Goal: Task Accomplishment & Management: Complete application form

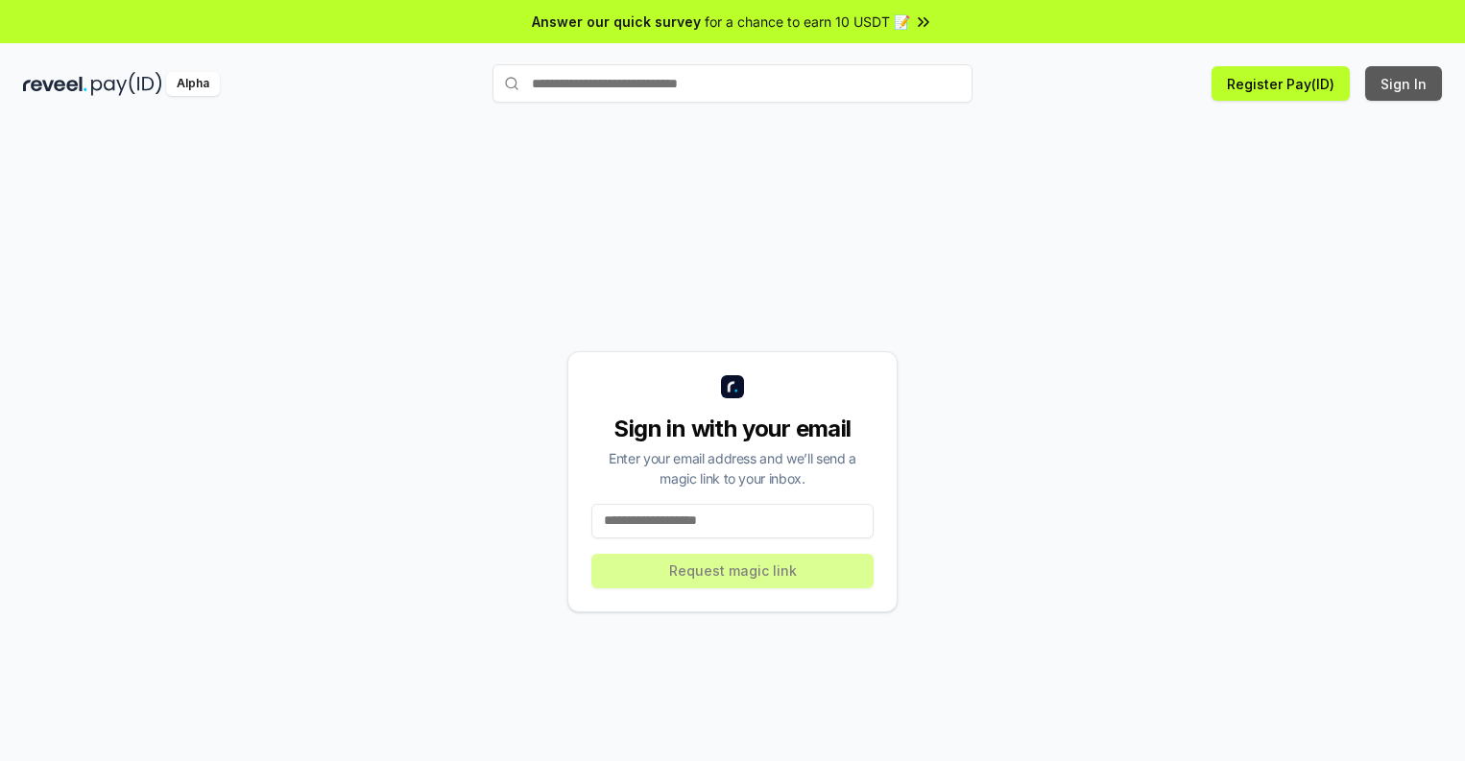
click at [1405, 84] on button "Sign In" at bounding box center [1403, 83] width 77 height 35
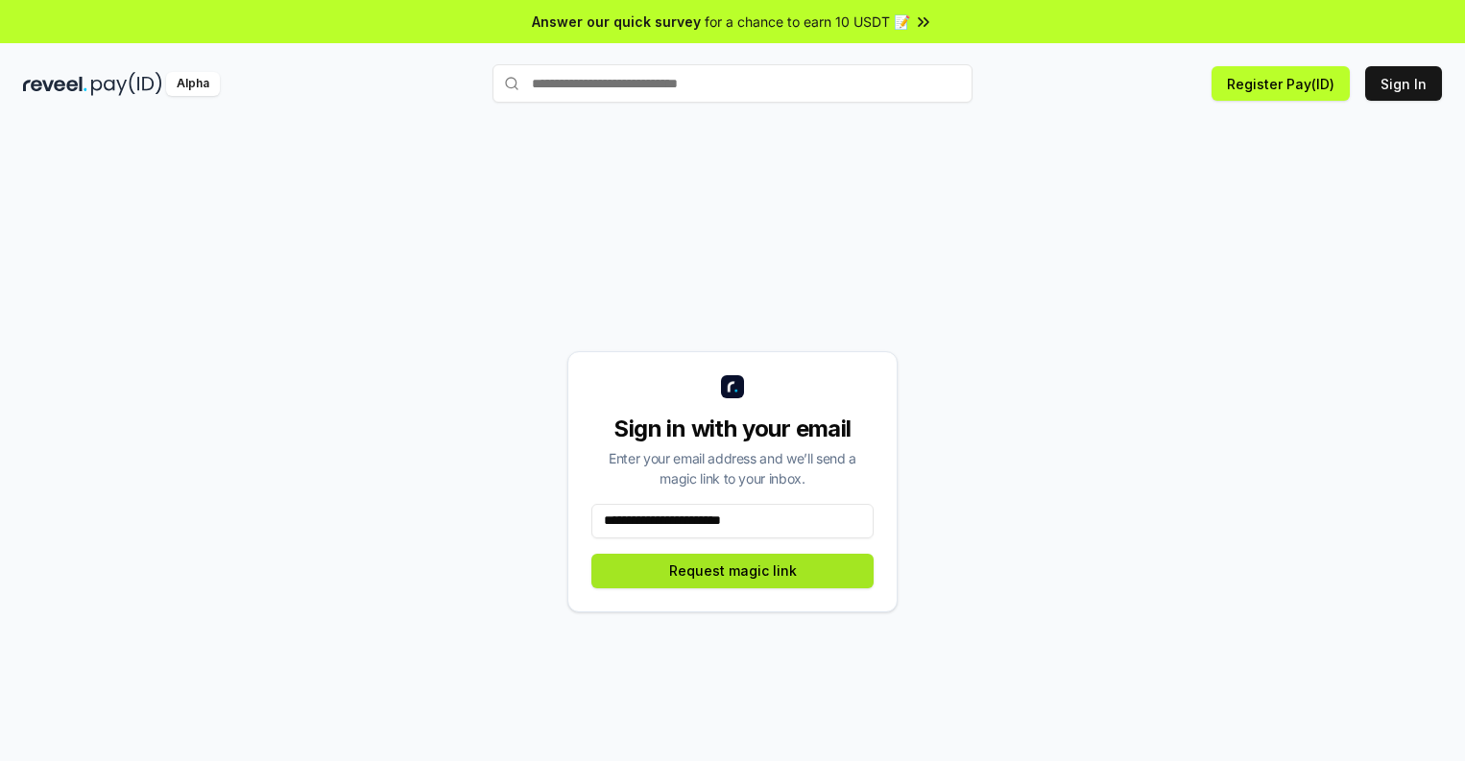
type input "**********"
click at [733, 570] on button "Request magic link" at bounding box center [732, 571] width 282 height 35
